Goal: Communication & Community: Ask a question

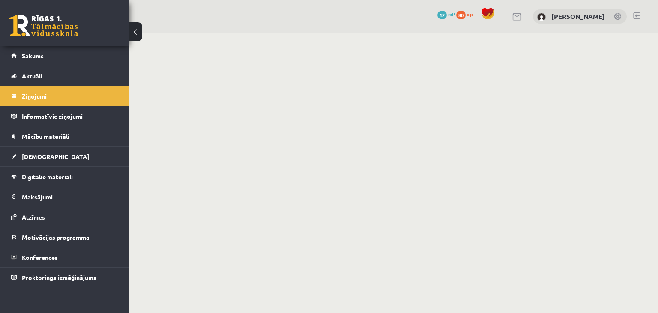
drag, startPoint x: 0, startPoint y: 0, endPoint x: 62, endPoint y: 28, distance: 67.9
click at [62, 28] on link at bounding box center [43, 25] width 69 height 21
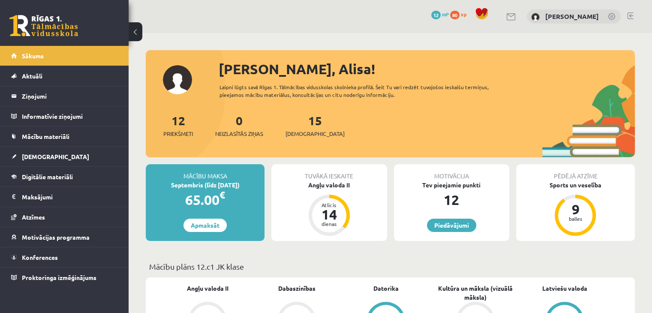
click at [58, 96] on legend "Ziņojumi 0" at bounding box center [70, 96] width 96 height 20
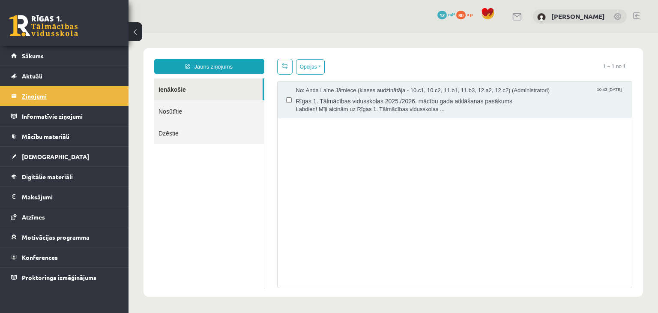
click at [64, 102] on legend "Ziņojumi 0" at bounding box center [70, 96] width 96 height 20
click at [182, 114] on link "Nosūtītie" at bounding box center [209, 111] width 110 height 22
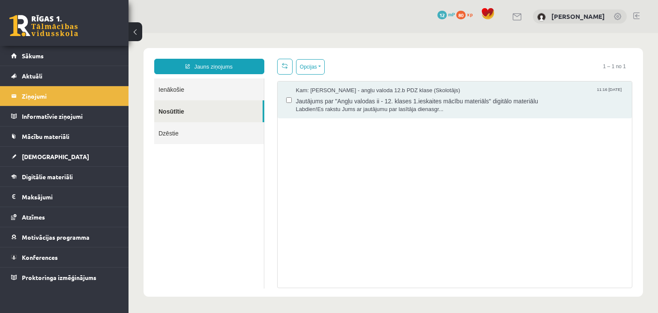
click at [212, 88] on link "Ienākošie" at bounding box center [209, 89] width 110 height 22
click at [523, 15] on link at bounding box center [518, 16] width 10 height 7
